Goal: Check status

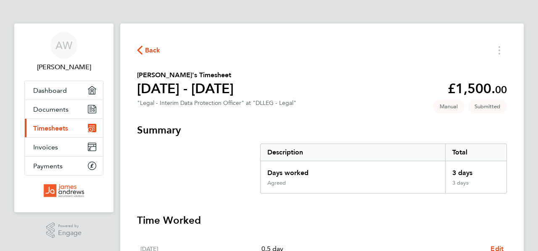
scroll to position [134, 0]
